Goal: Check status: Check status

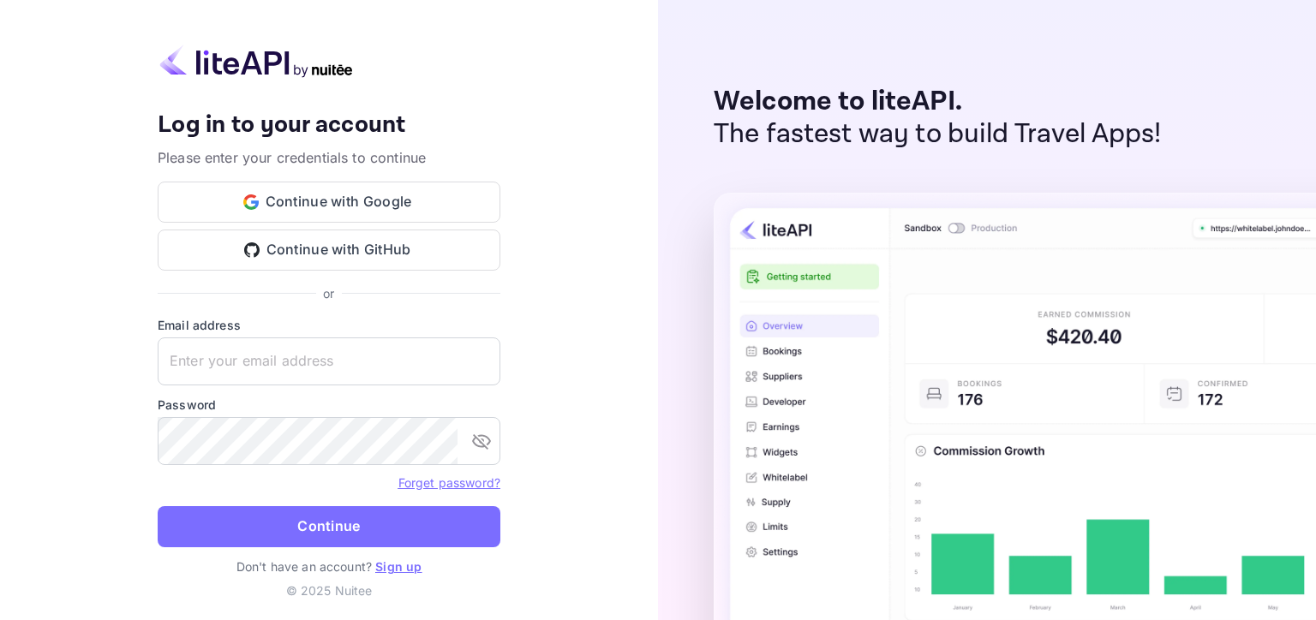
type input "[EMAIL_ADDRESS][DOMAIN_NAME]"
click at [308, 535] on button "Continue" at bounding box center [329, 526] width 343 height 41
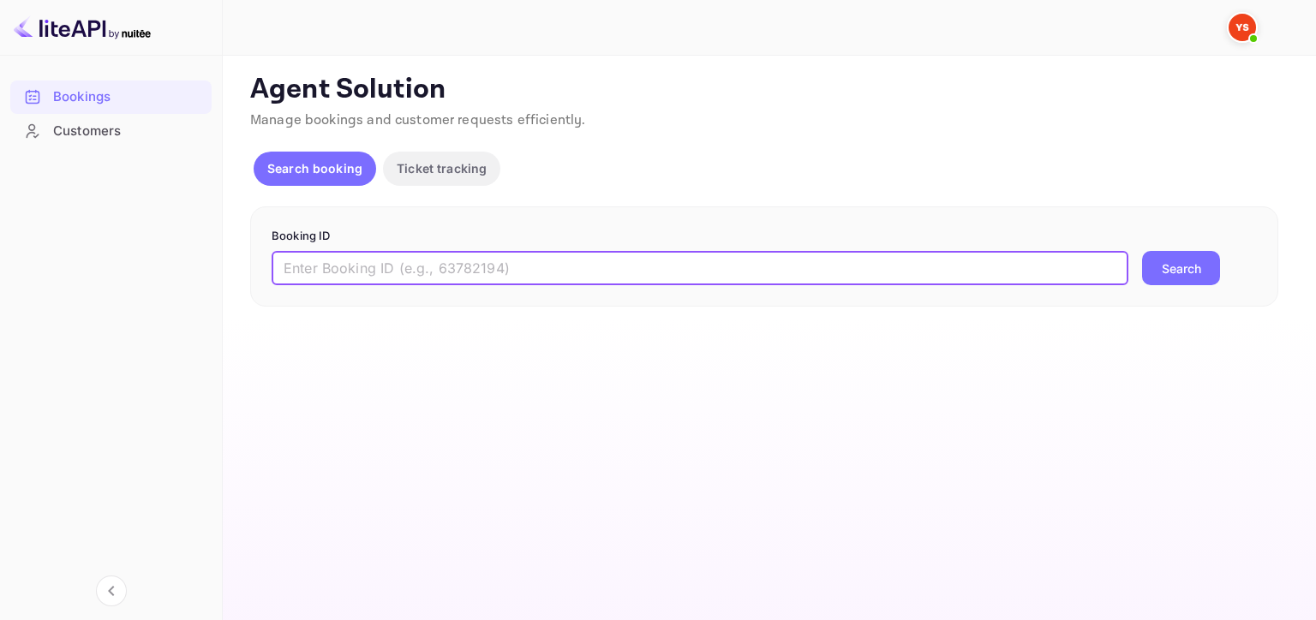
click at [401, 266] on input "text" at bounding box center [700, 268] width 857 height 34
paste input "9355570"
type input "9355570"
click at [1179, 267] on button "Search" at bounding box center [1181, 268] width 78 height 34
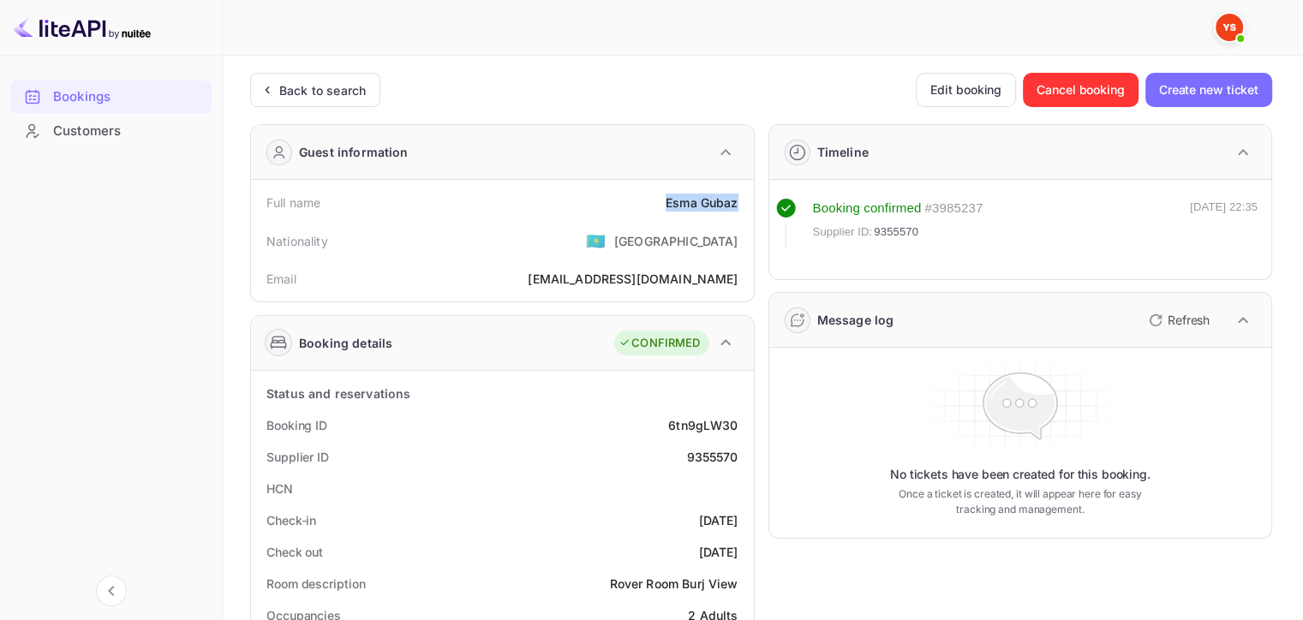
drag, startPoint x: 659, startPoint y: 206, endPoint x: 738, endPoint y: 202, distance: 79.7
click at [738, 202] on div "Full name [PERSON_NAME]" at bounding box center [502, 203] width 489 height 32
copy div "[PERSON_NAME]"
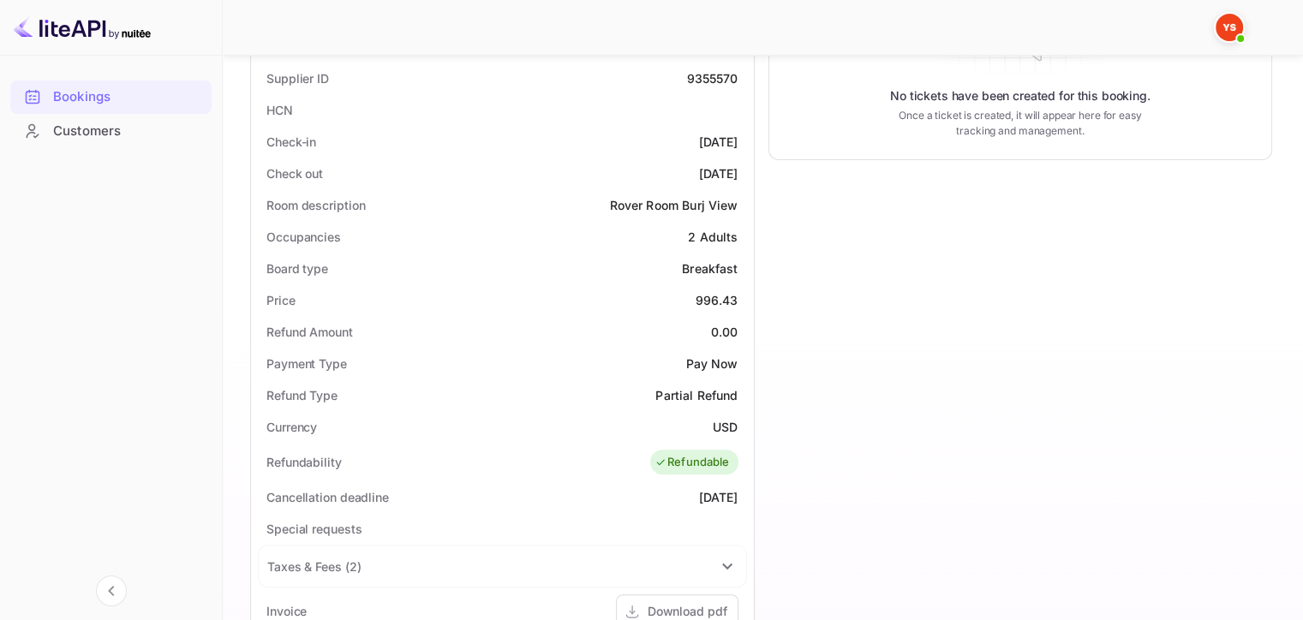
scroll to position [428, 0]
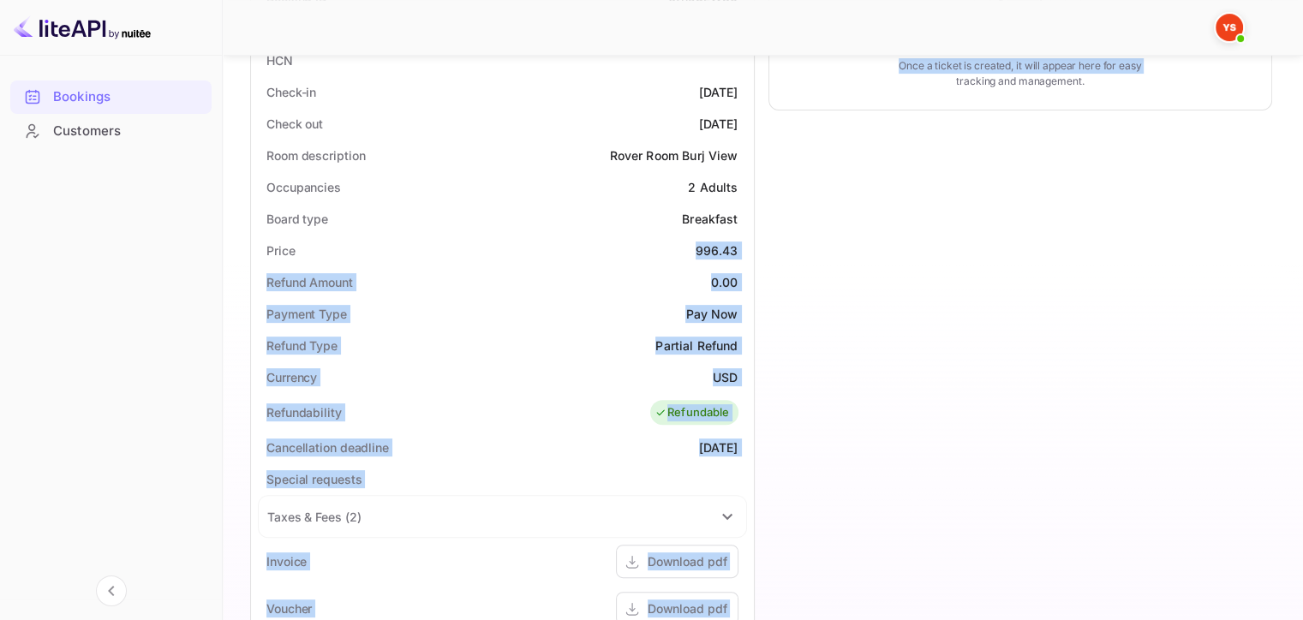
drag, startPoint x: 692, startPoint y: 247, endPoint x: 763, endPoint y: 243, distance: 71.2
click at [763, 243] on div "Guest information Full name [PERSON_NAME] Gubaz Nationality 🇰🇿 [DEMOGRAPHIC_DAT…" at bounding box center [754, 328] width 1036 height 1292
click at [747, 248] on div "Status and reservations Booking ID 6tn9gLW30 Supplier ID 9355570 HCN Check-in […" at bounding box center [502, 452] width 503 height 1019
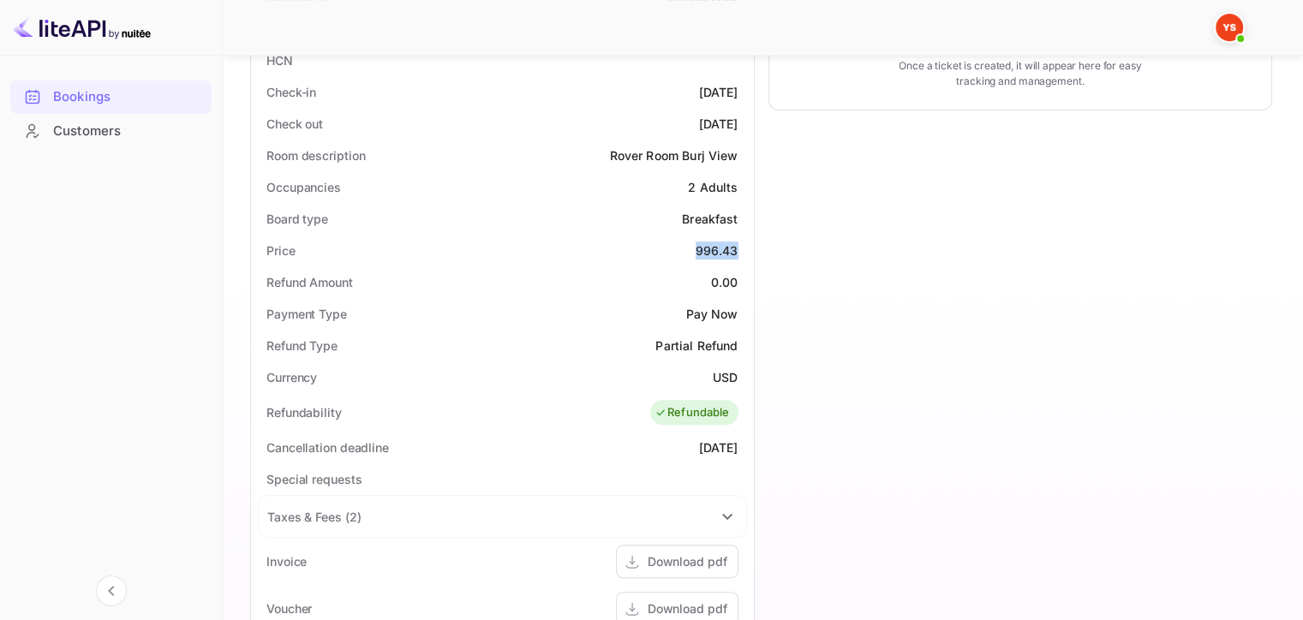
drag, startPoint x: 742, startPoint y: 250, endPoint x: 673, endPoint y: 250, distance: 68.5
click at [673, 250] on div "Price 996.43" at bounding box center [502, 251] width 489 height 32
copy div "996.43"
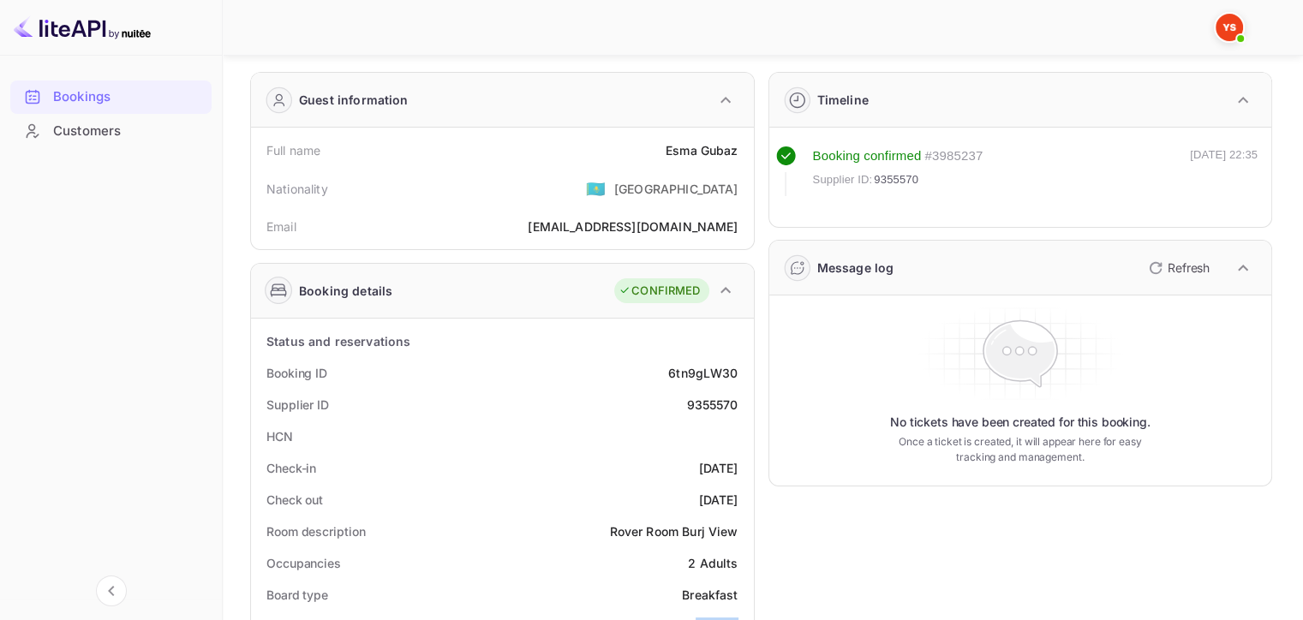
scroll to position [0, 0]
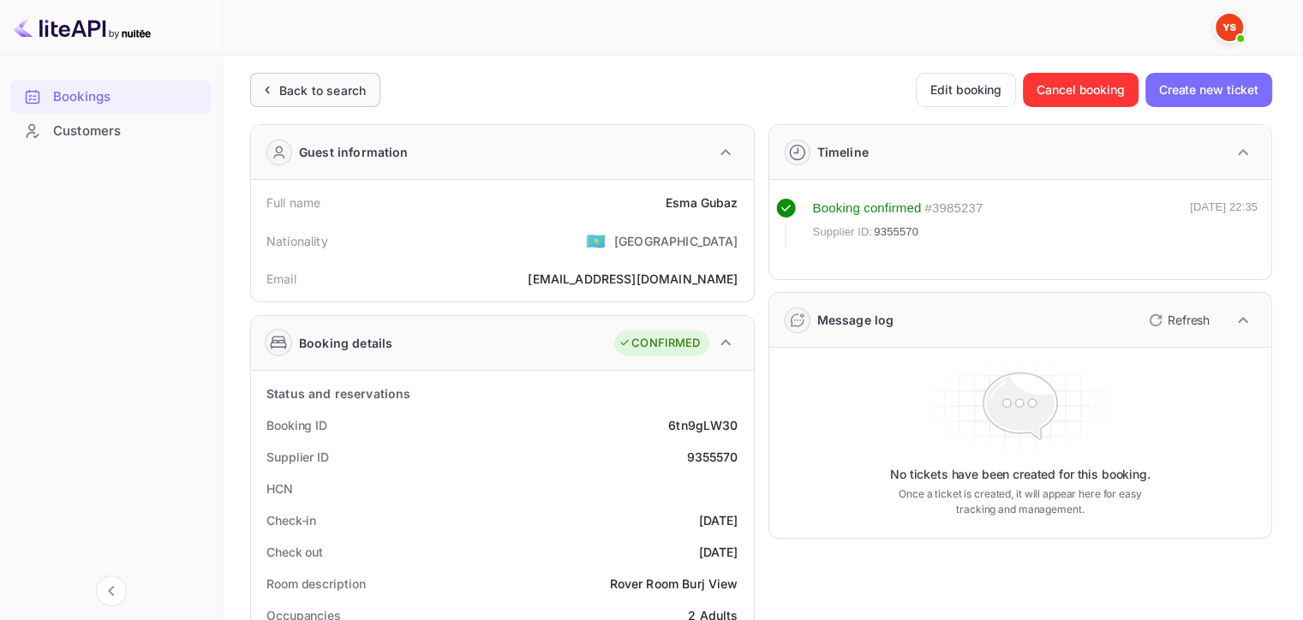
click at [327, 89] on div "Back to search" at bounding box center [322, 90] width 87 height 18
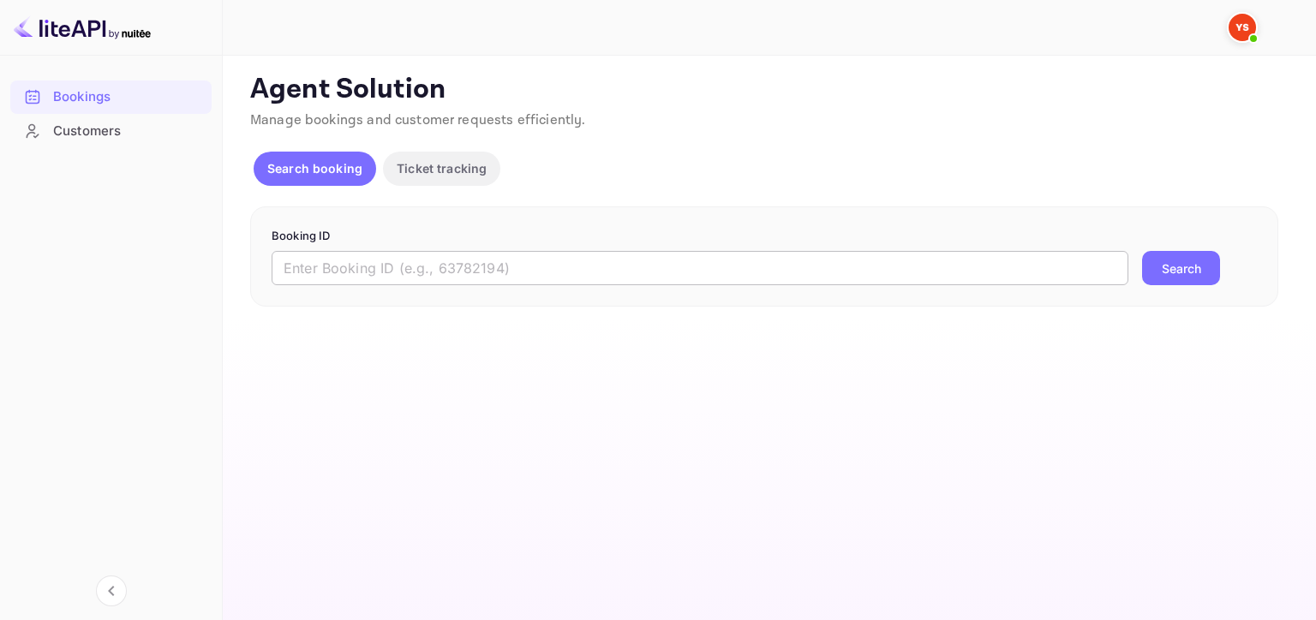
click at [590, 274] on input "text" at bounding box center [700, 268] width 857 height 34
paste input "9700363"
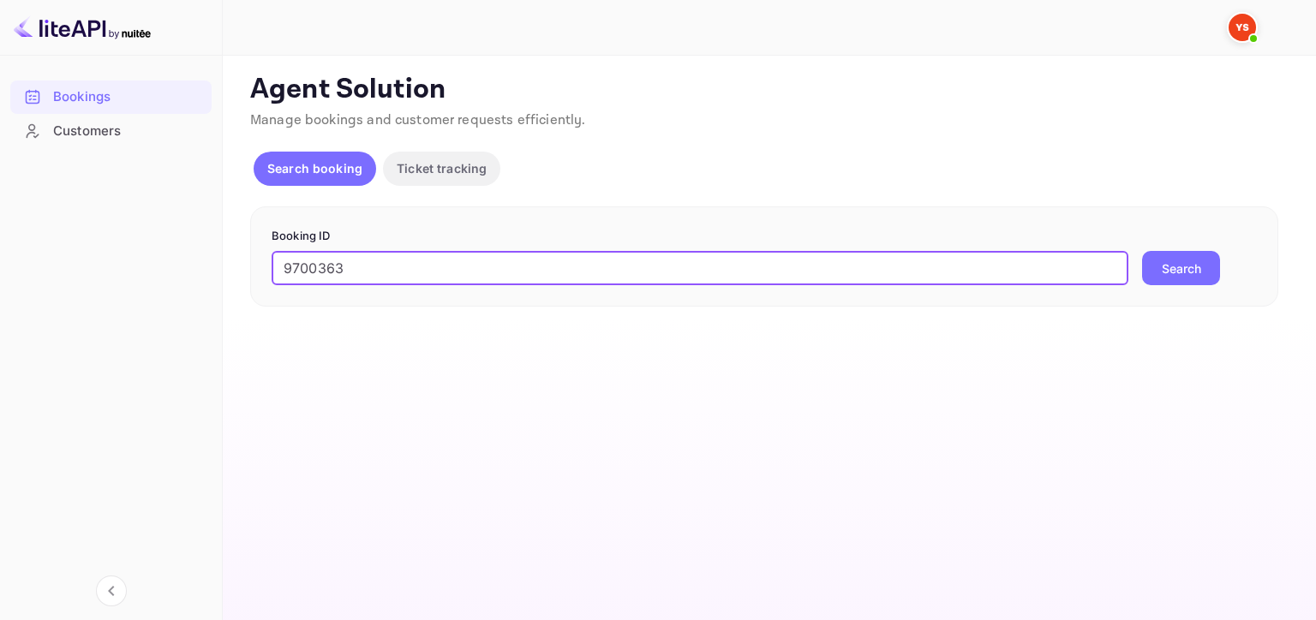
type input "9700363"
click at [1167, 278] on button "Search" at bounding box center [1181, 268] width 78 height 34
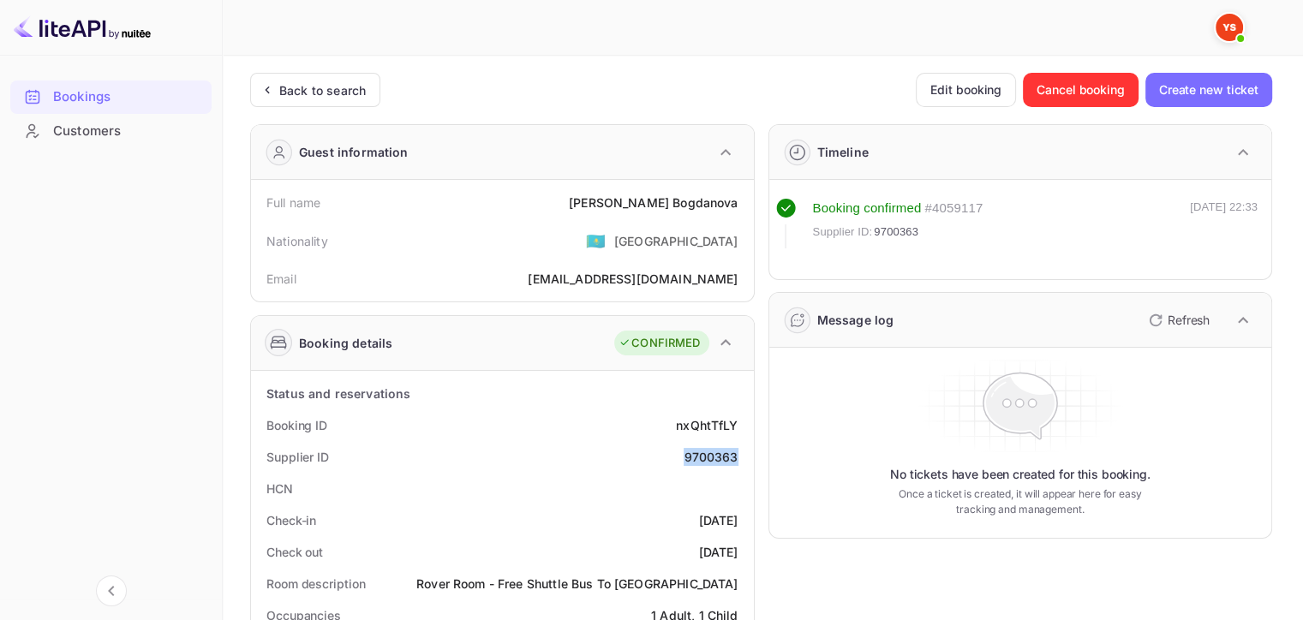
drag, startPoint x: 687, startPoint y: 451, endPoint x: 745, endPoint y: 453, distance: 58.3
click at [745, 453] on div "Supplier ID 9700363" at bounding box center [502, 457] width 489 height 32
copy div "9700363"
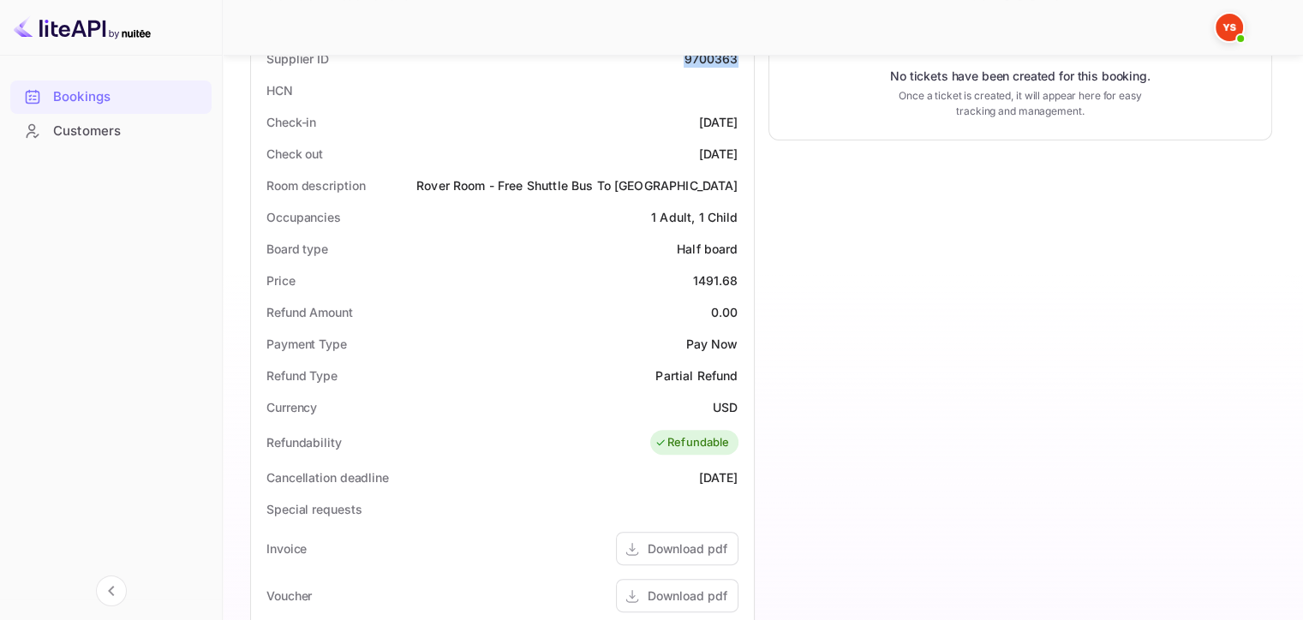
scroll to position [428, 0]
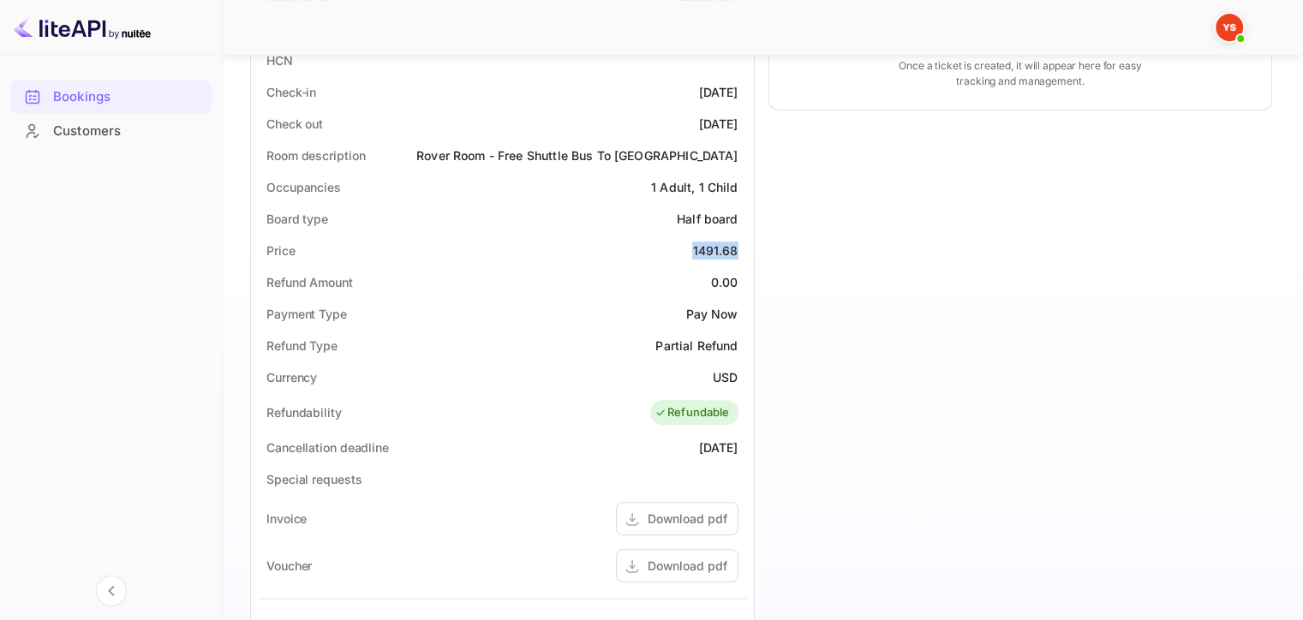
drag, startPoint x: 684, startPoint y: 261, endPoint x: 746, endPoint y: 253, distance: 63.1
click at [746, 253] on div "Price 1491.68" at bounding box center [502, 251] width 489 height 32
copy div "1491.68"
